Goal: Task Accomplishment & Management: Complete application form

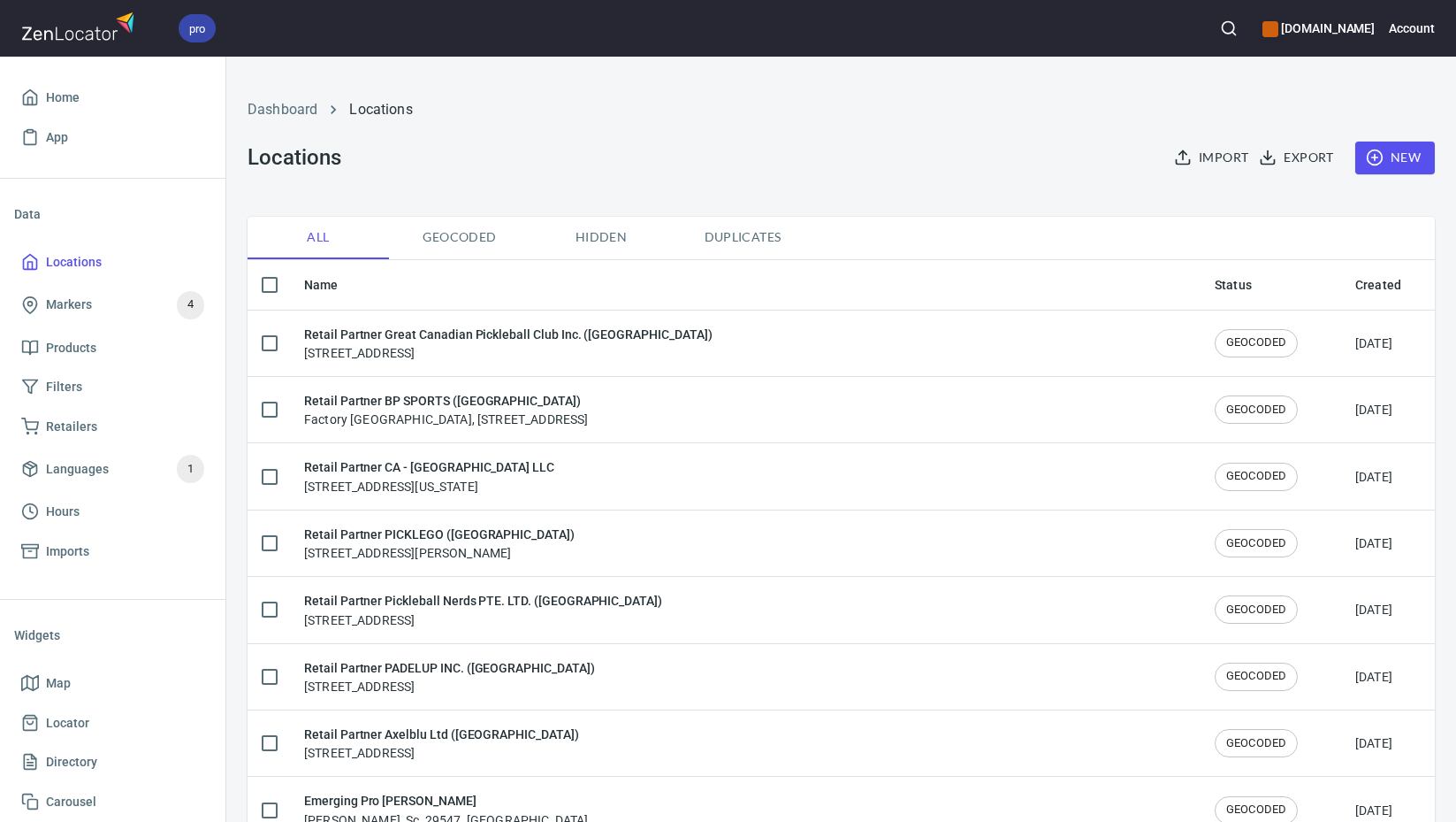
checkbox input "false"
click at [1390, 162] on span "New" at bounding box center [1395, 158] width 51 height 22
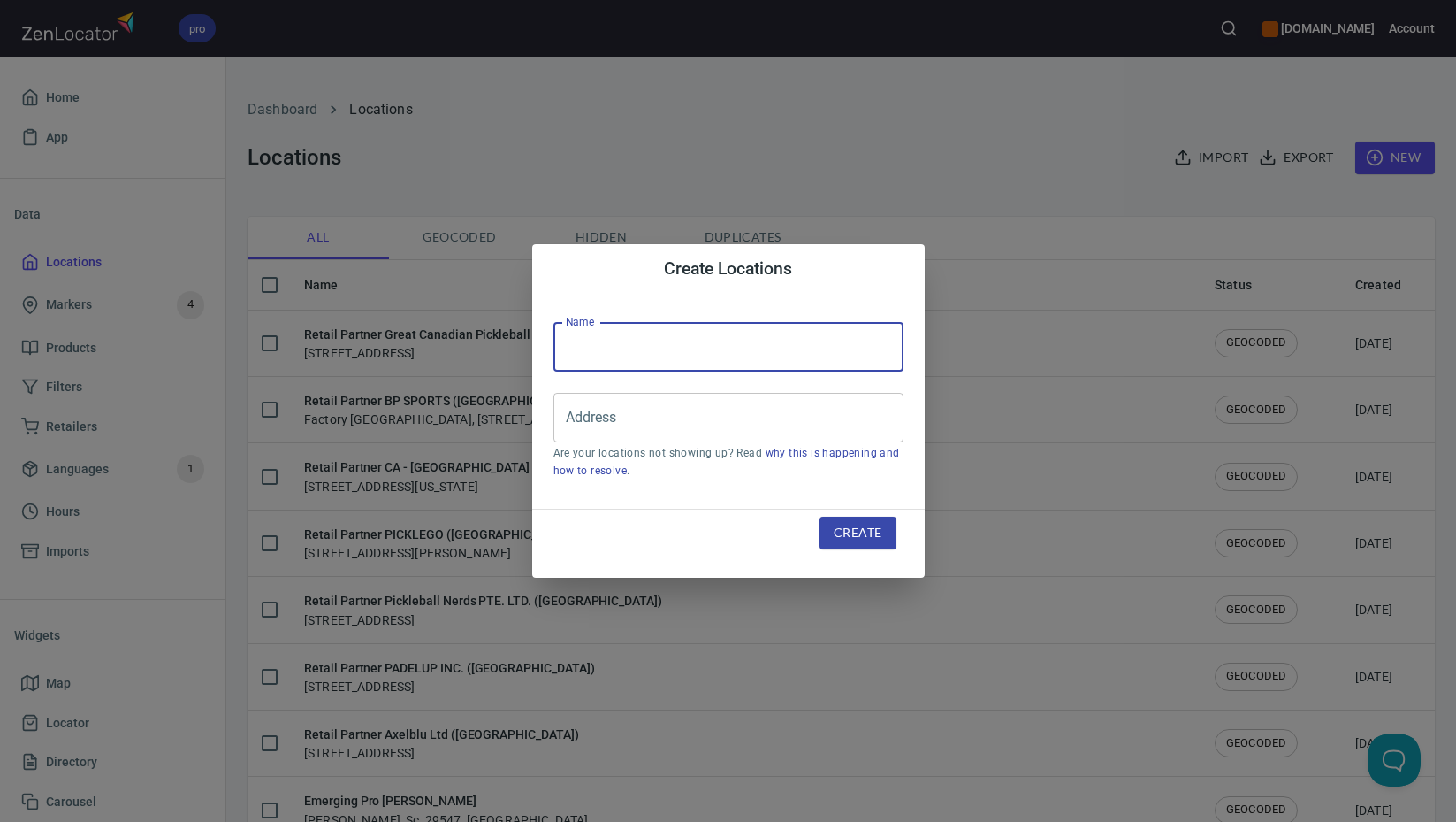
drag, startPoint x: 736, startPoint y: 342, endPoint x: 774, endPoint y: 335, distance: 38.6
click at [737, 341] on input "text" at bounding box center [728, 347] width 350 height 49
paste input "Inception Limited ([GEOGRAPHIC_DATA])"
type input "Retail Partner Inception Limited ([GEOGRAPHIC_DATA])"
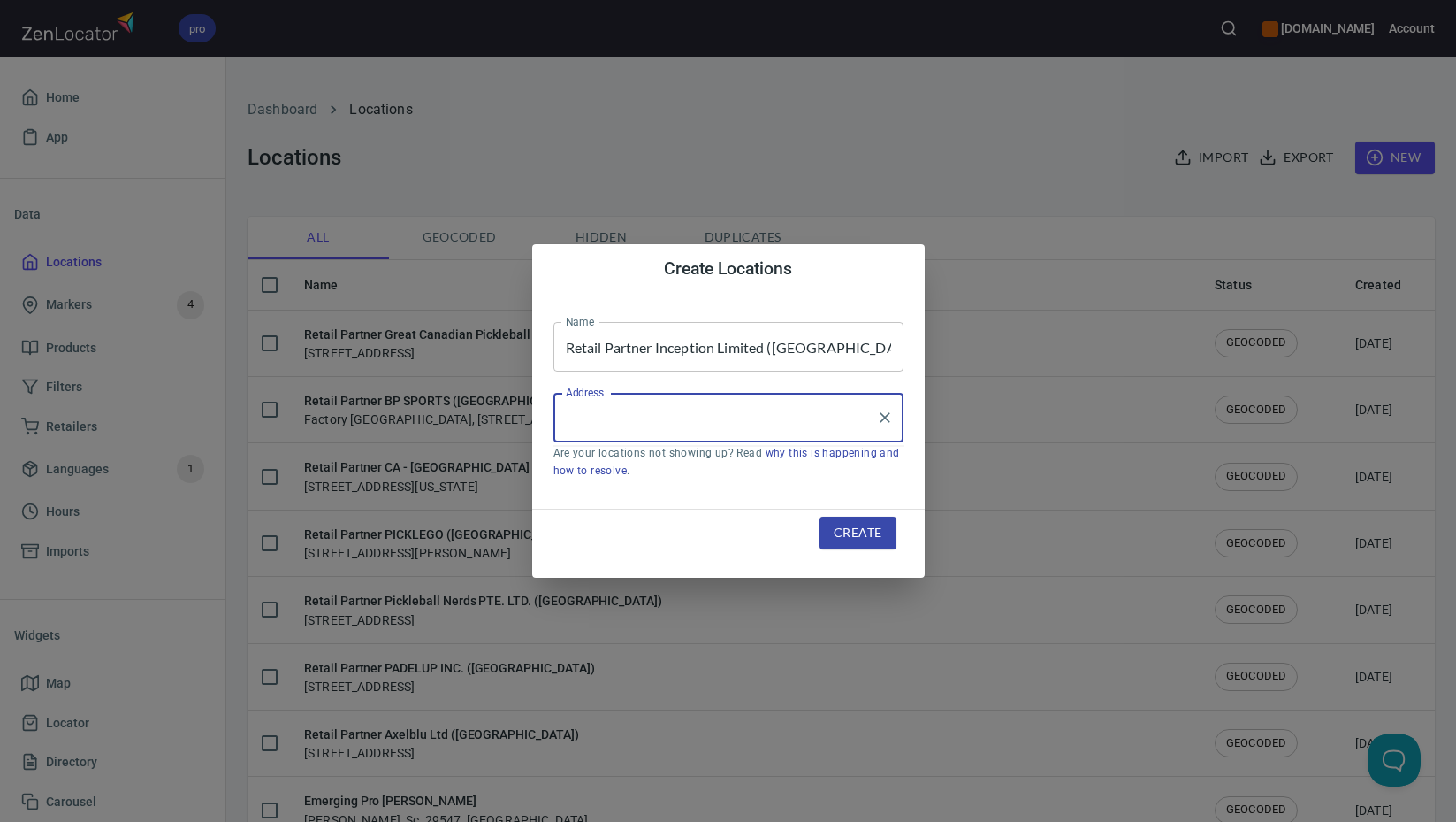
drag, startPoint x: 729, startPoint y: 422, endPoint x: 996, endPoint y: 459, distance: 269.6
click at [730, 422] on input "Address" at bounding box center [715, 417] width 308 height 33
paste input "[STREET_ADDRESS]"
drag, startPoint x: 807, startPoint y: 415, endPoint x: 402, endPoint y: 395, distance: 405.5
click at [402, 395] on div "Create Locations Name Retail Partner Inception Limited ([GEOGRAPHIC_DATA]) Name…" at bounding box center [728, 411] width 1456 height 822
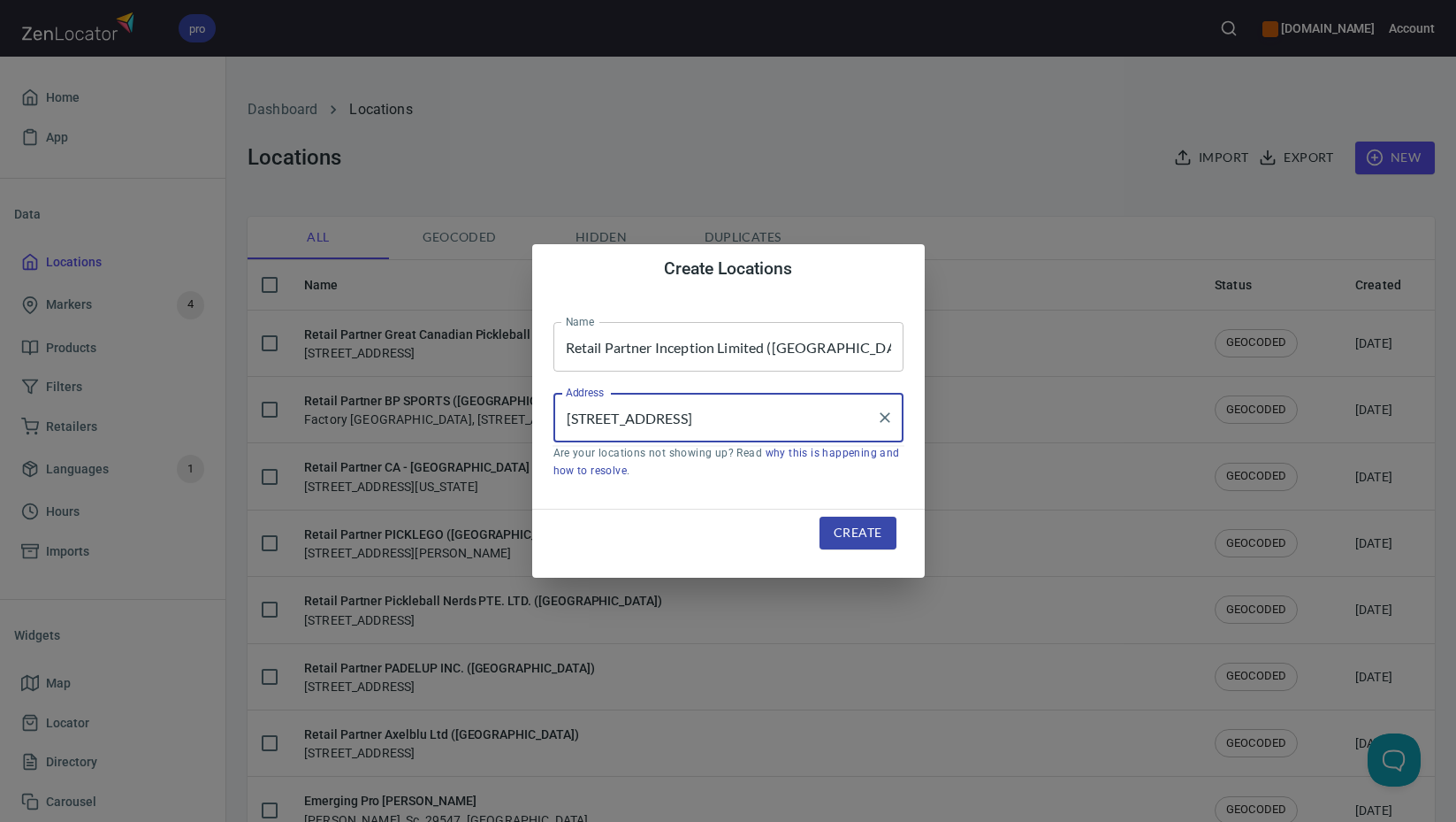
paste input "Taman Perindustrian"
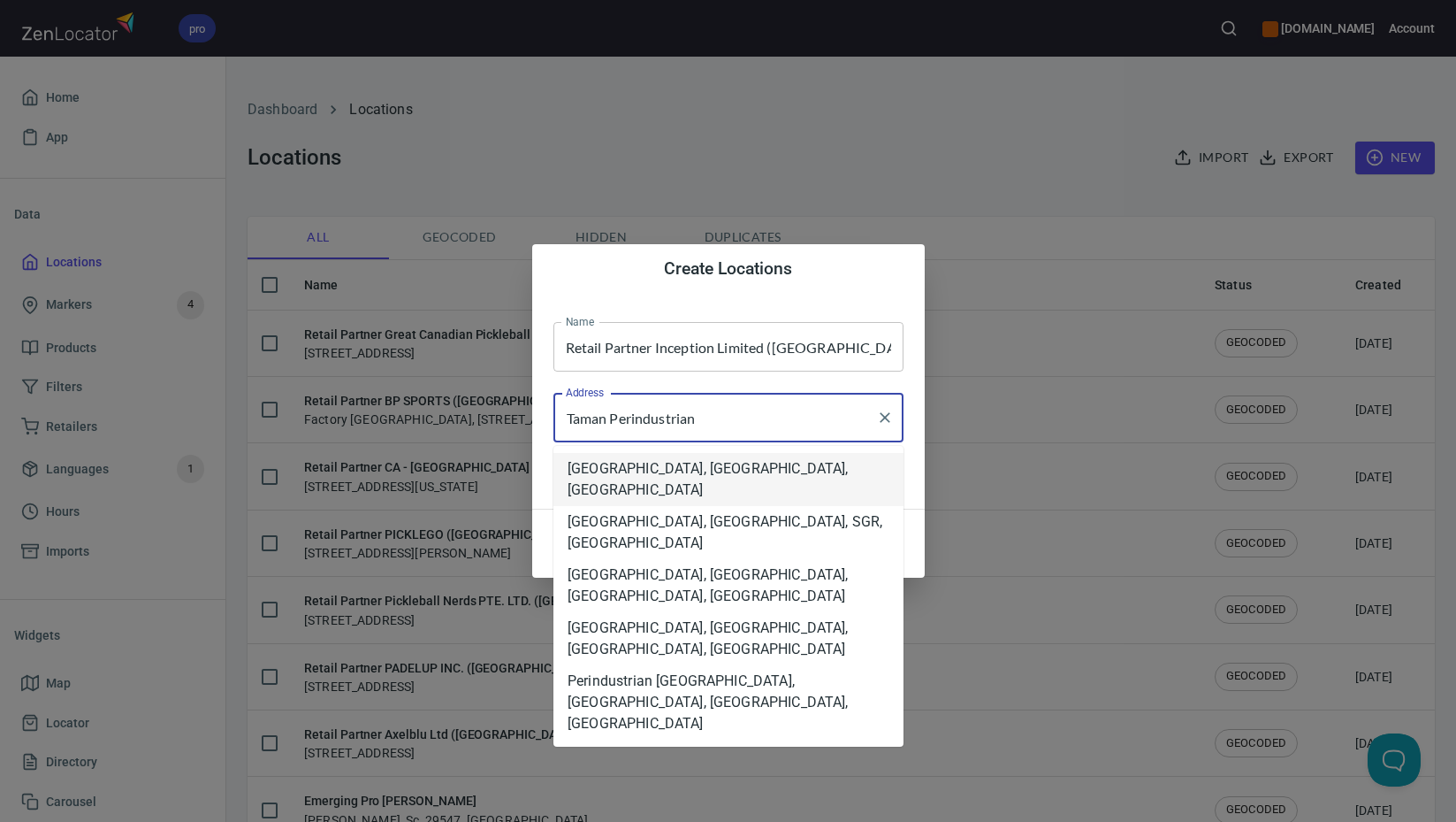
click at [753, 418] on input "Taman Perindustrian" at bounding box center [715, 417] width 308 height 33
paste input "Subang Jaya"
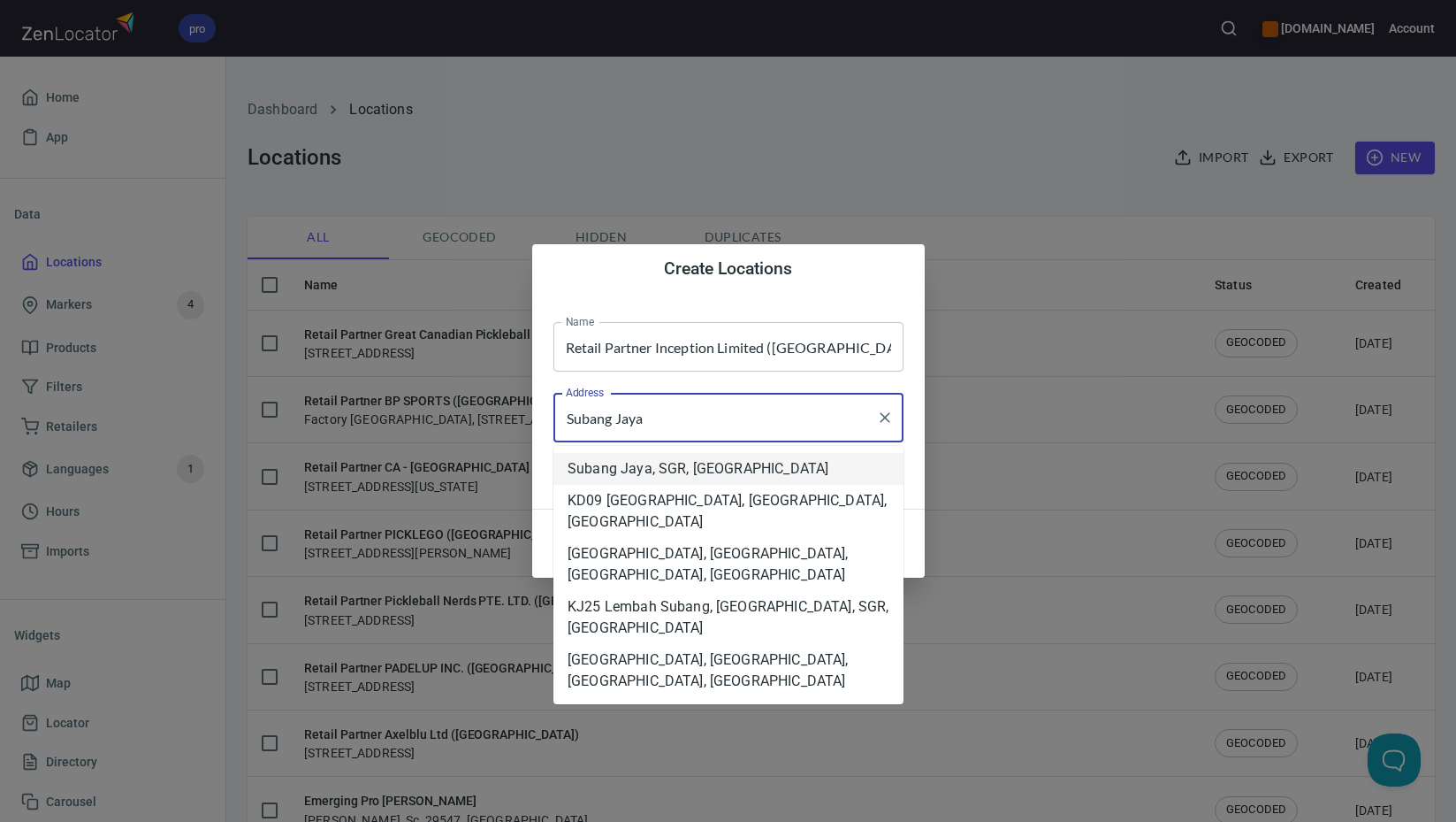
click at [726, 474] on li "Subang Jaya, SGR, [GEOGRAPHIC_DATA]" at bounding box center [728, 469] width 350 height 32
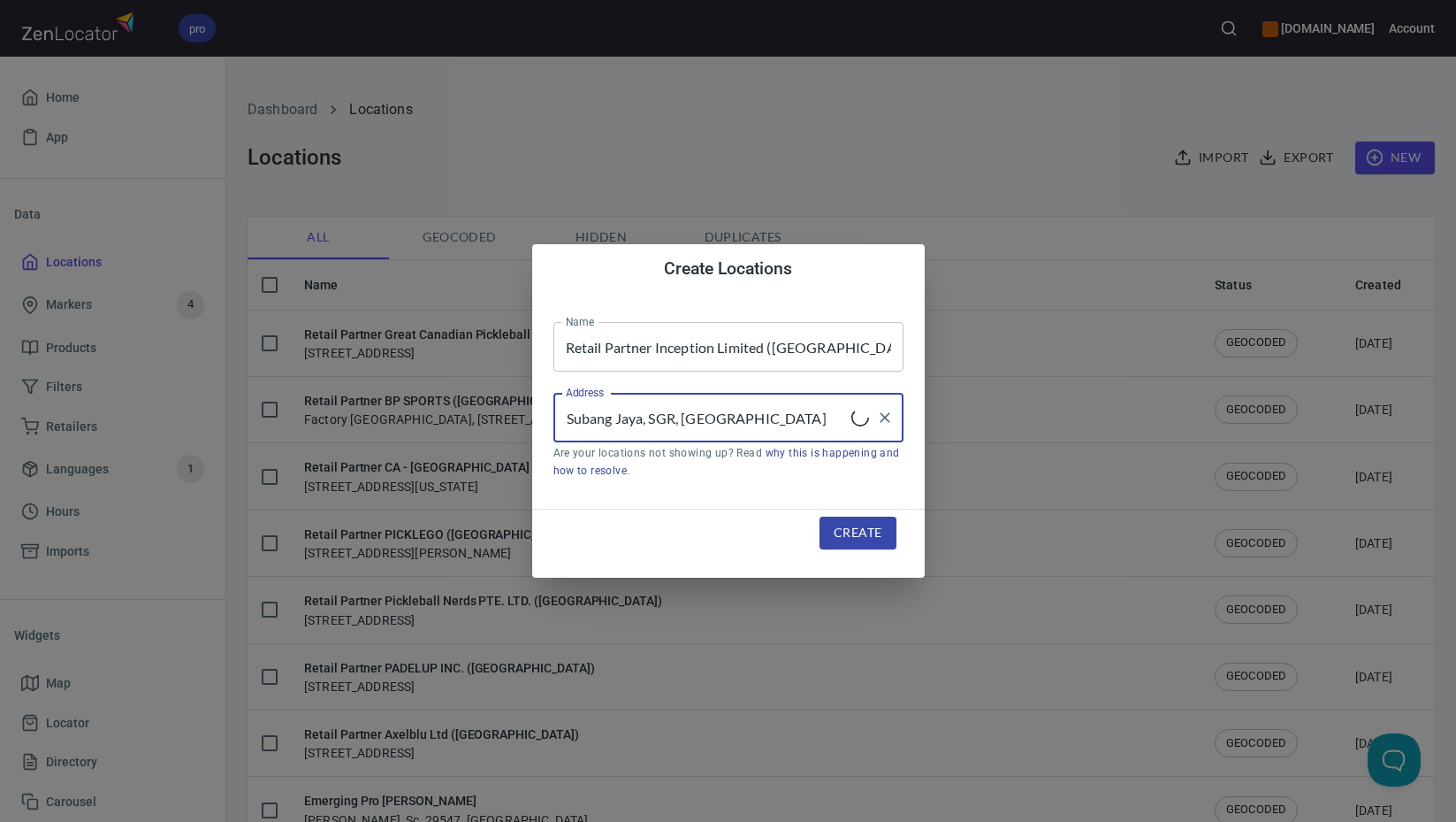
type input "Subang Jaya, SGR, [GEOGRAPHIC_DATA]"
click at [890, 531] on button "Create" at bounding box center [858, 533] width 76 height 32
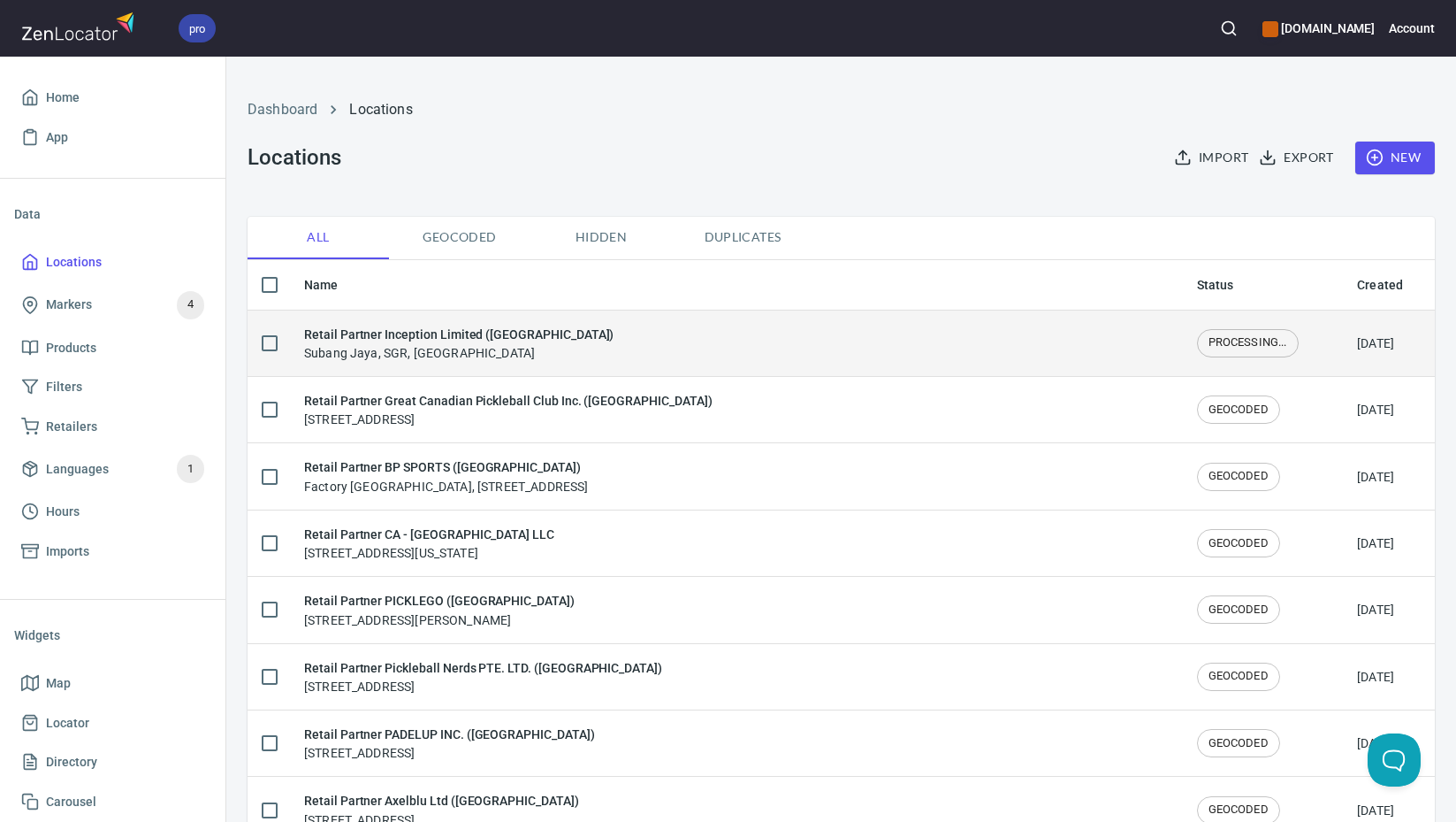
click at [556, 353] on div "Retail Partner Inception Limited ([GEOGRAPHIC_DATA]) [GEOGRAPHIC_DATA], SGR, [G…" at bounding box center [736, 343] width 864 height 37
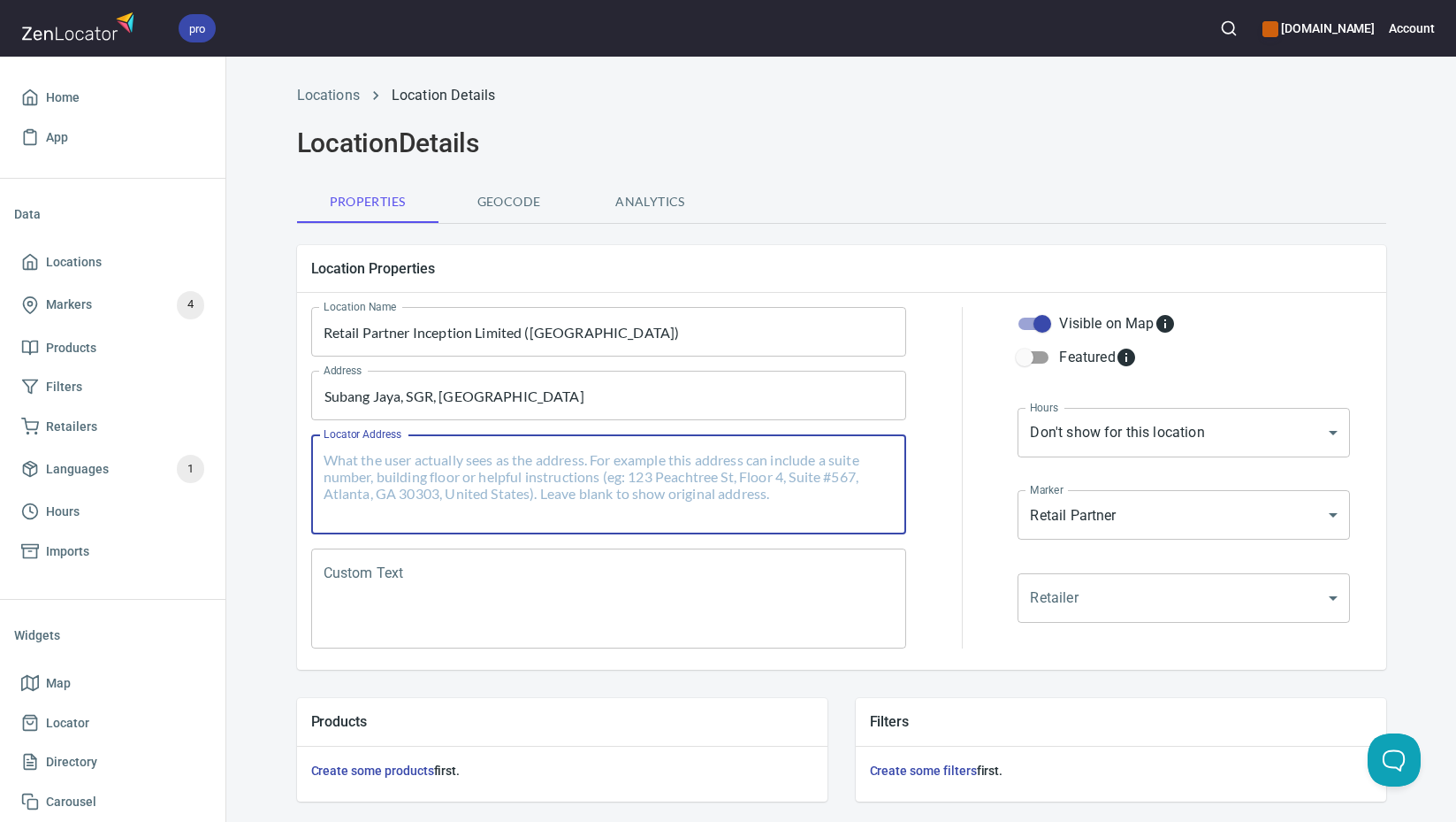
click at [508, 465] on textarea "Locator Address" at bounding box center [609, 485] width 571 height 67
paste textarea "[STREET_ADDRESS]"
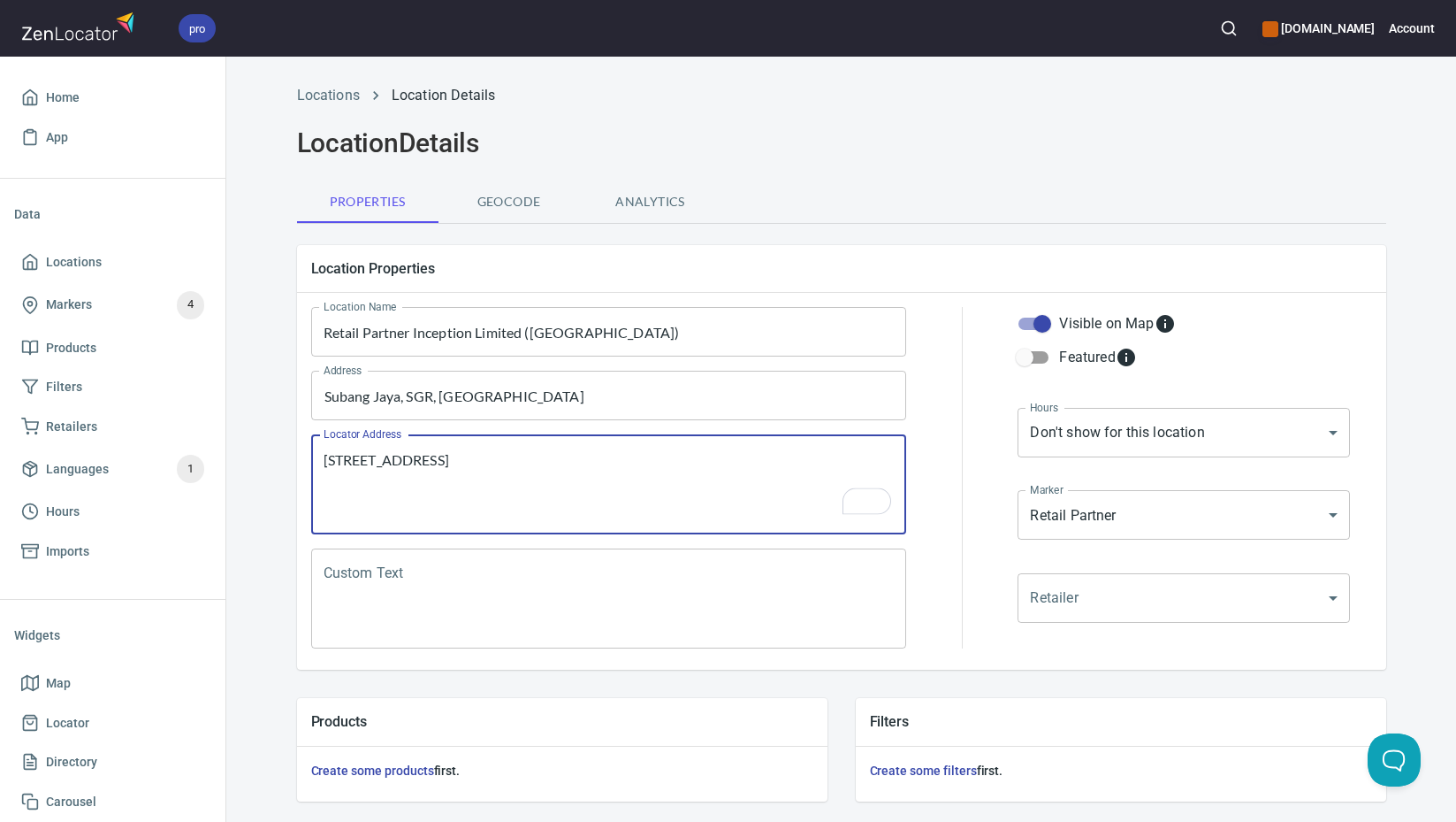
type textarea "[STREET_ADDRESS]"
click at [518, 596] on textarea "Custom Text" at bounding box center [609, 599] width 571 height 67
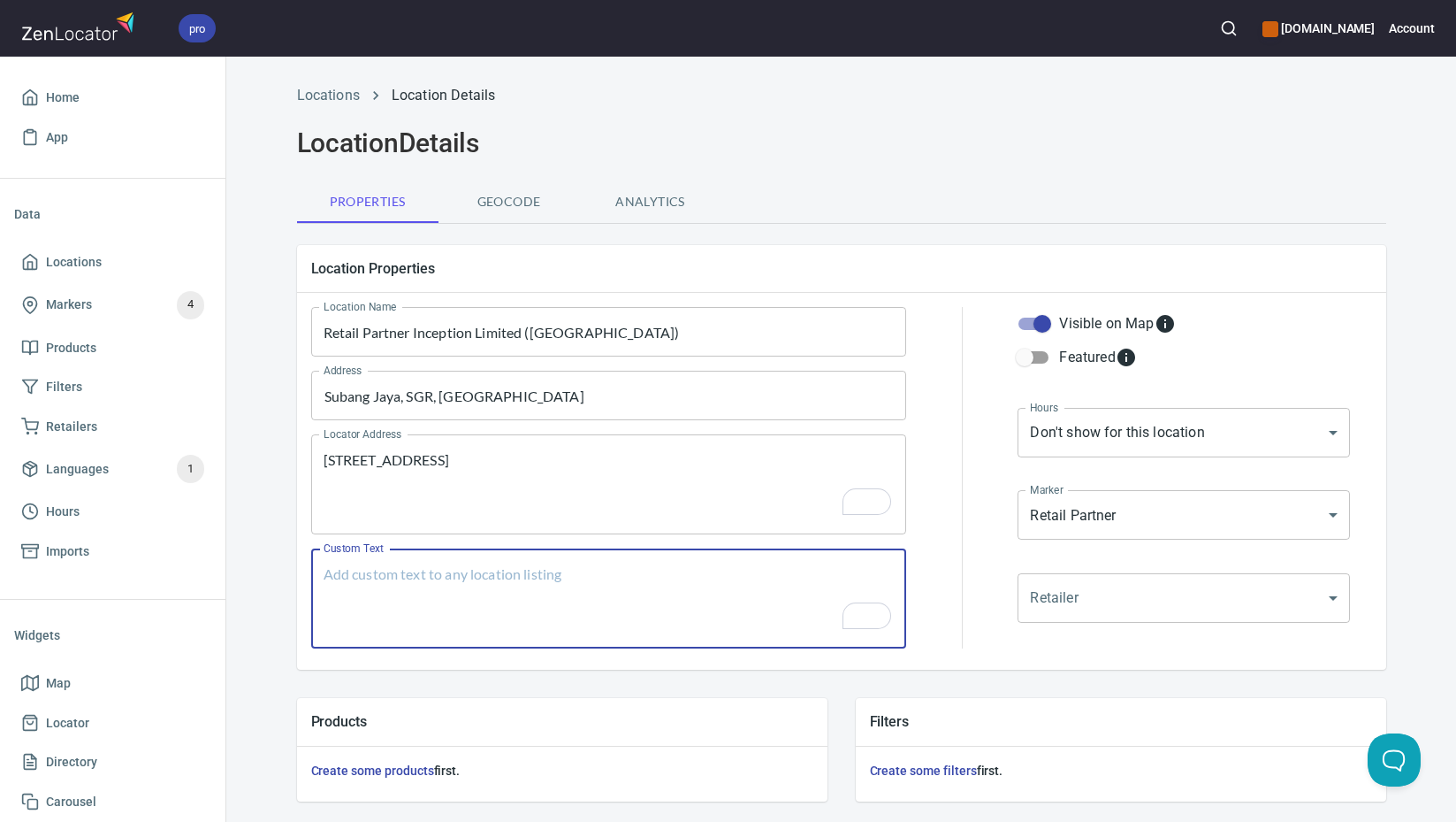
click at [646, 583] on textarea "Custom Text" at bounding box center [609, 599] width 571 height 67
paste textarea "Brands Carried: SelkirkJOOLA CRBN Engage Pickleball Paddletek ProKennex Gearbox…"
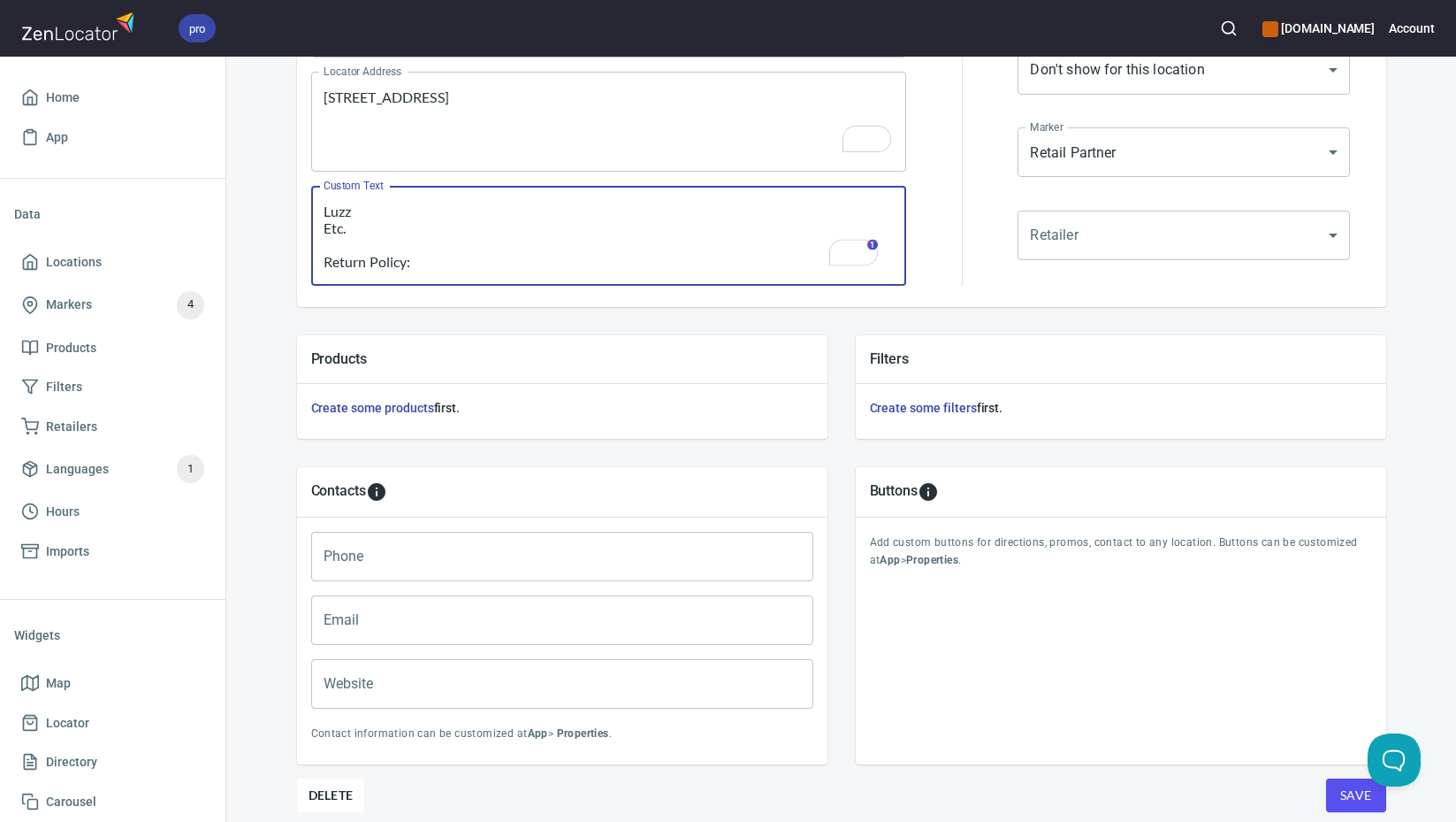
type textarea "Brands Carried: SelkirkJOOLA CRBN Engage Pickleball Paddletek ProKennex Gearbox…"
click at [520, 546] on input "Phone" at bounding box center [562, 556] width 502 height 49
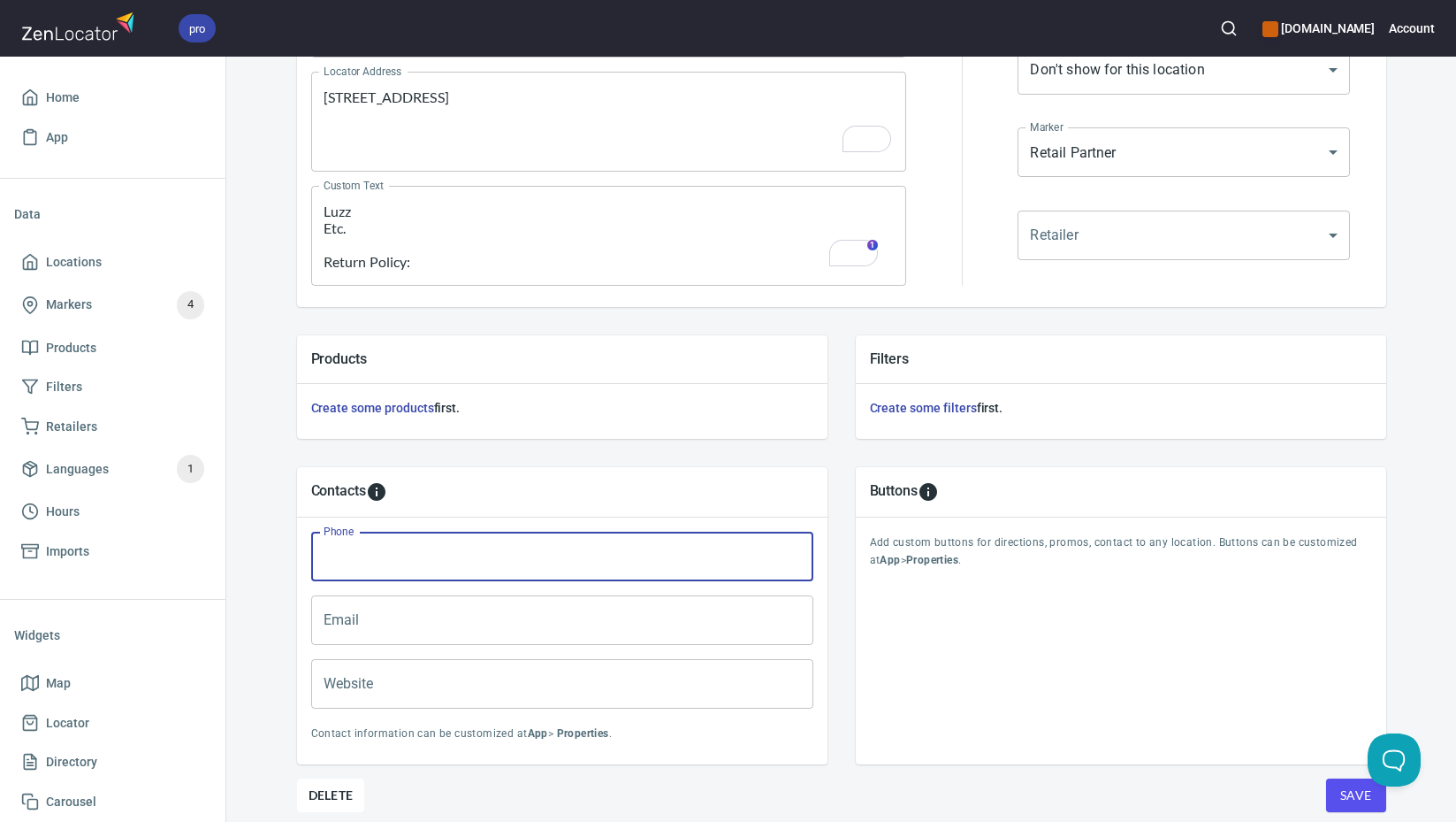
paste input "[PHONE_NUMBER]"
type input "[PHONE_NUMBER]"
click at [736, 611] on input "Email" at bounding box center [562, 621] width 502 height 49
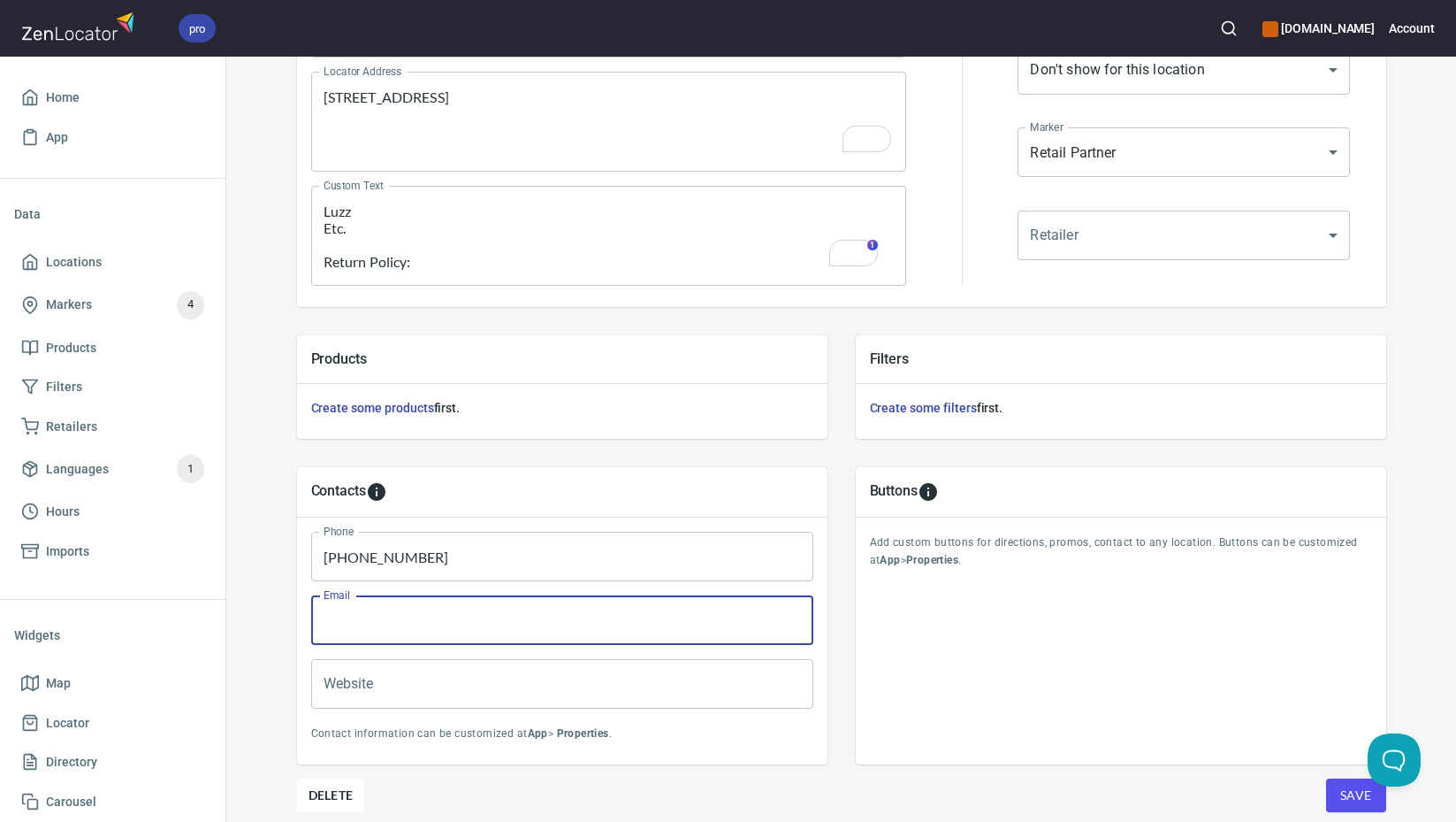
paste input "[EMAIL_ADDRESS][DOMAIN_NAME]"
type input "[EMAIL_ADDRESS][DOMAIN_NAME]"
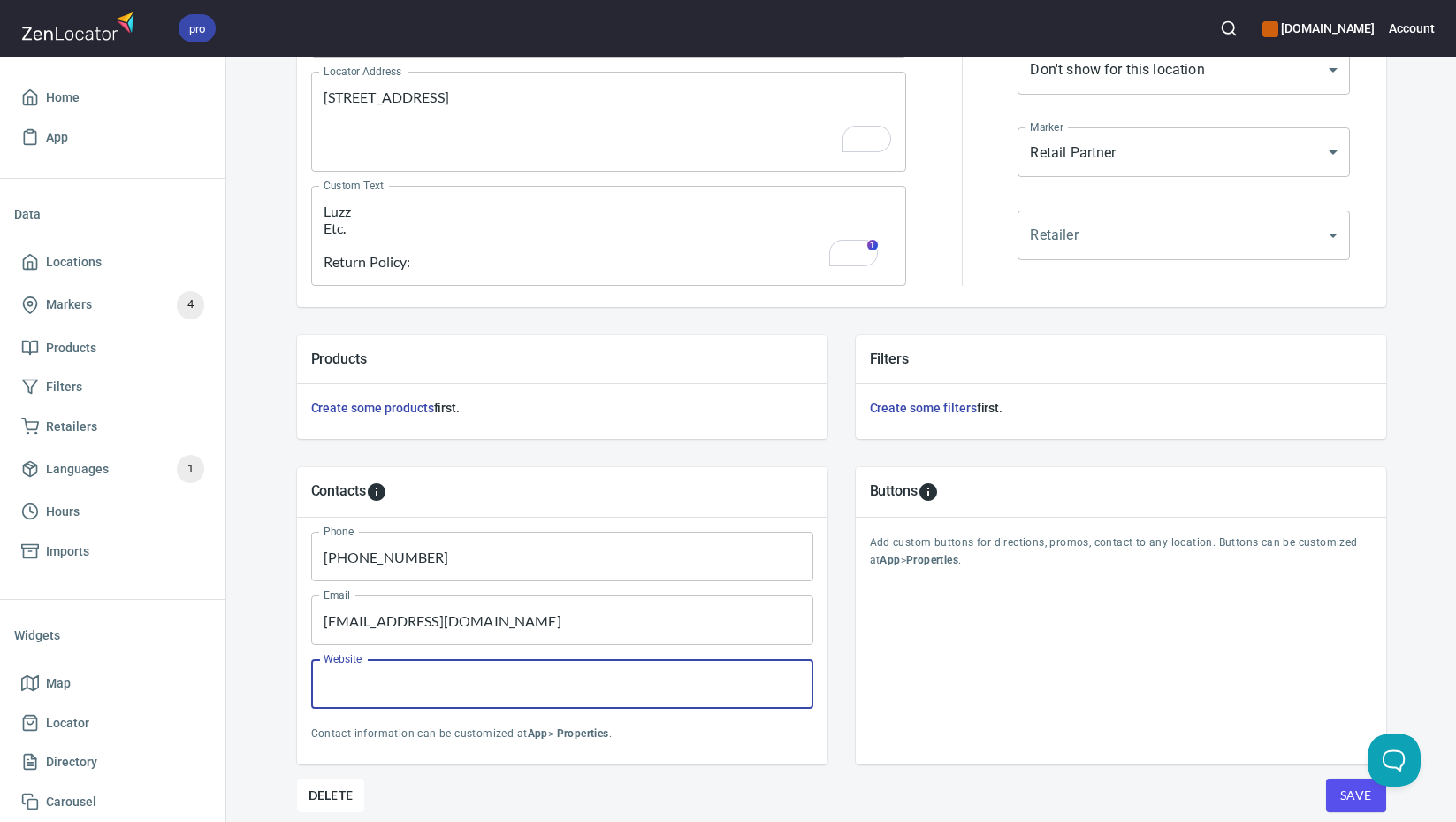
click at [625, 683] on input "Website" at bounding box center [562, 684] width 502 height 49
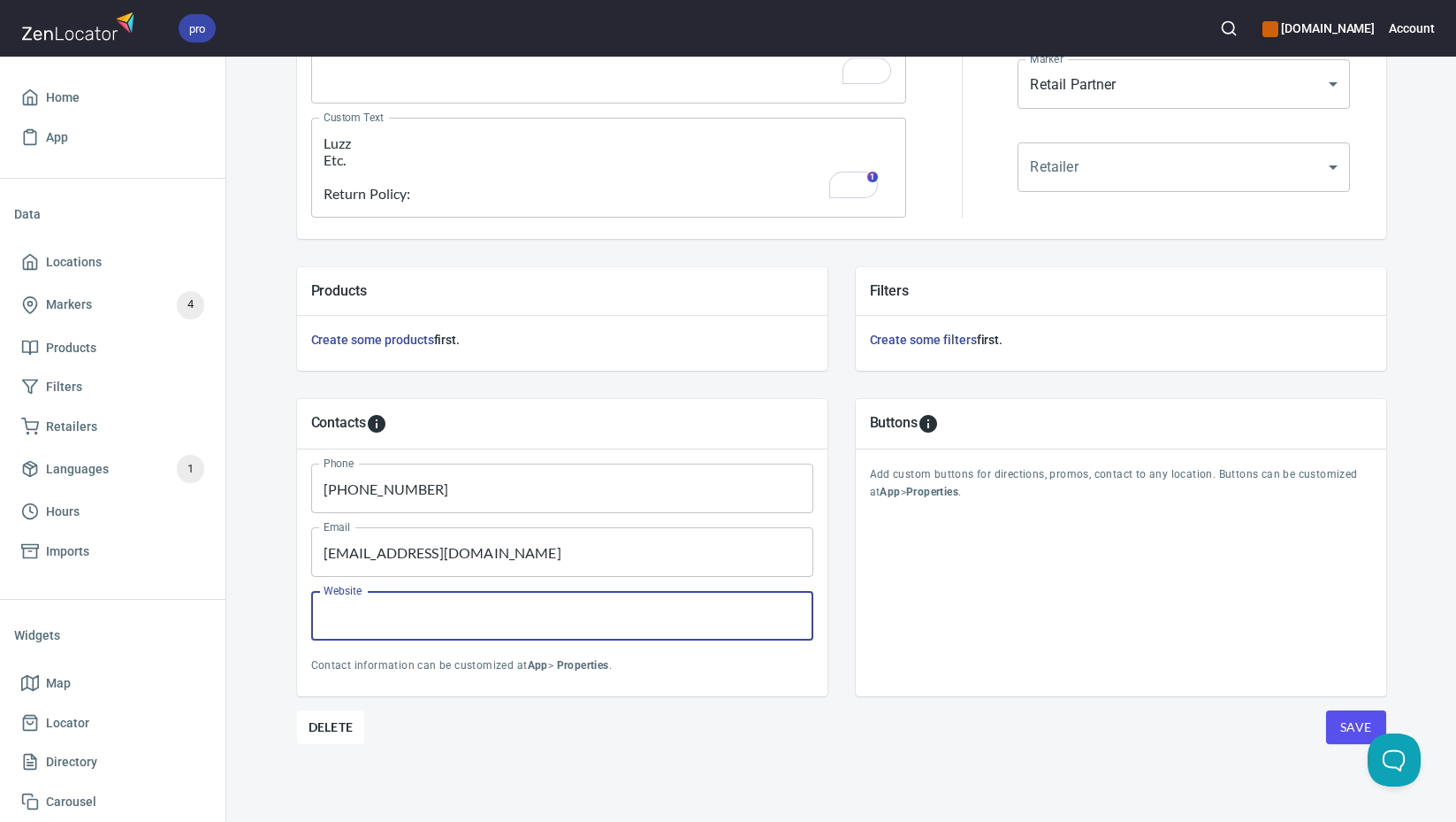
scroll to position [430, 0]
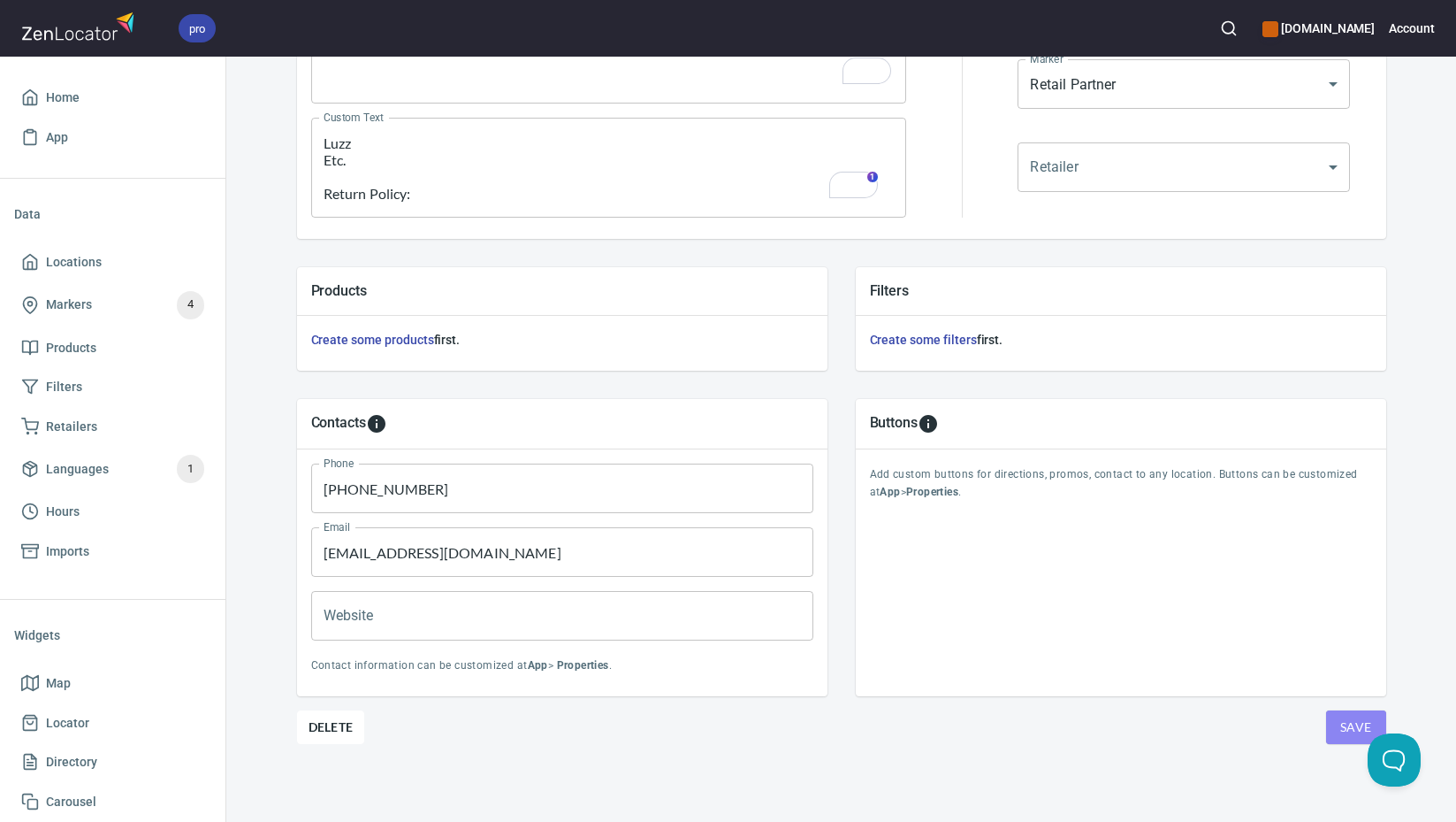
click at [1350, 723] on span "Save" at bounding box center [1356, 727] width 32 height 22
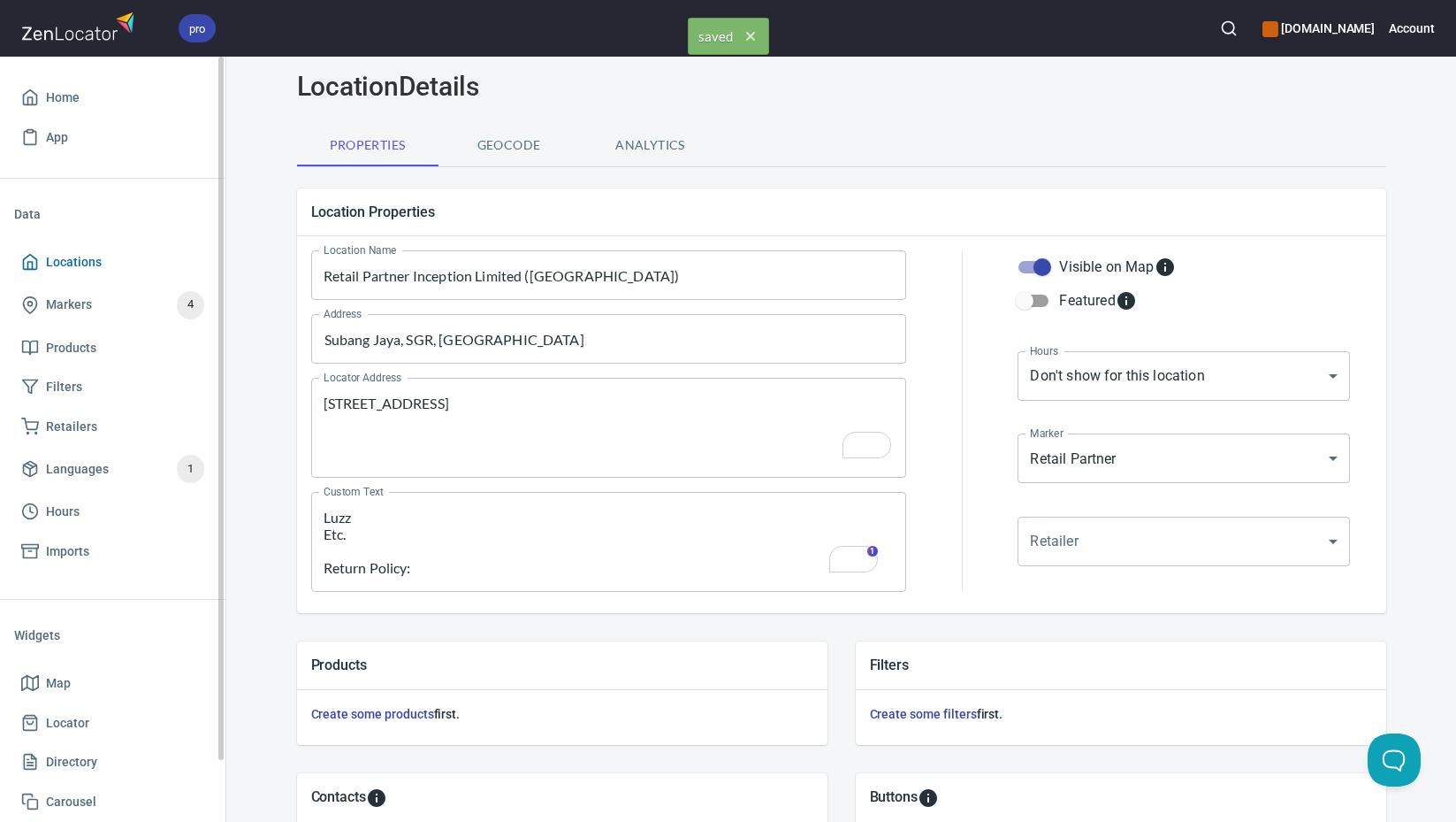
click at [117, 262] on span "Locations" at bounding box center [112, 261] width 183 height 22
